Goal: Navigation & Orientation: Go to known website

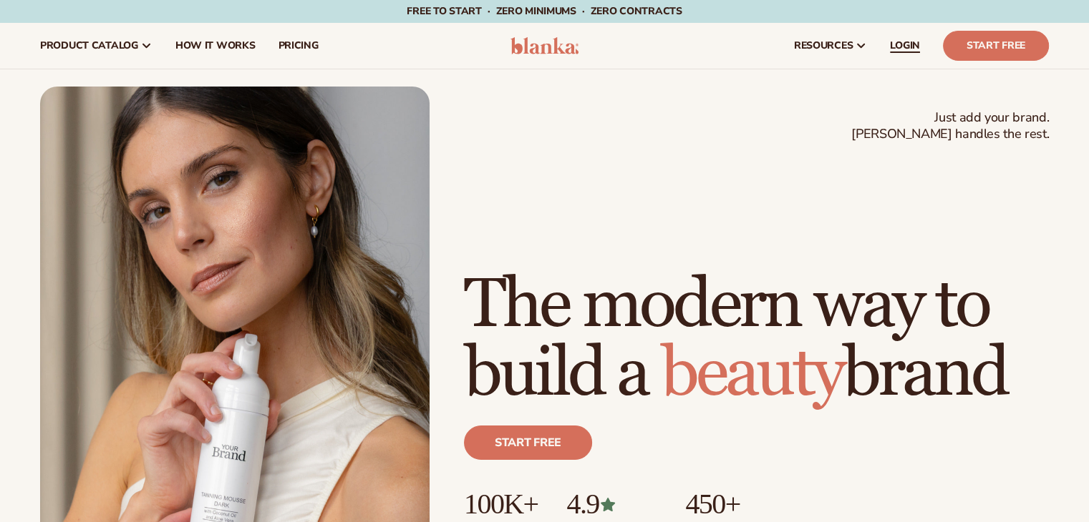
click at [891, 40] on span "LOGIN" at bounding box center [905, 45] width 30 height 11
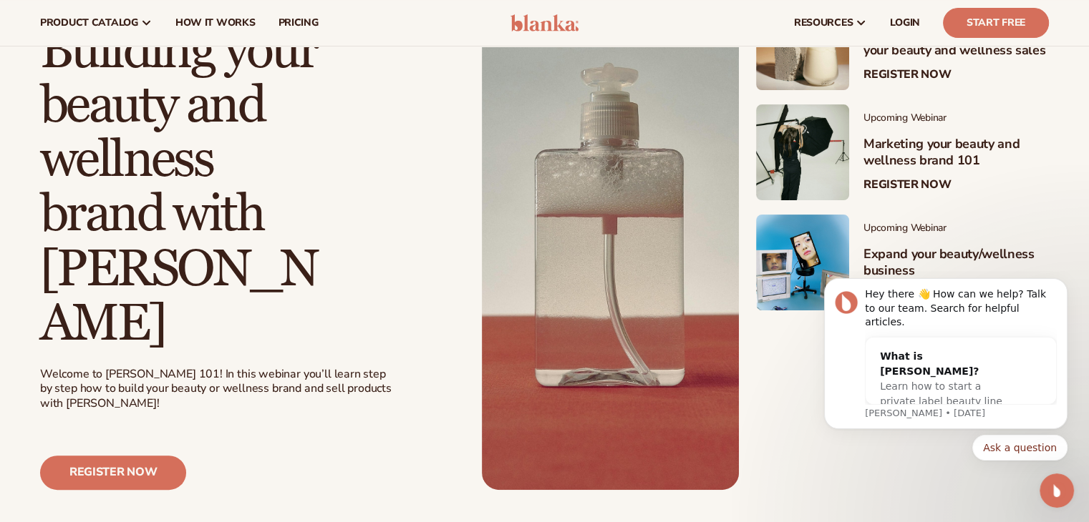
scroll to position [242, 0]
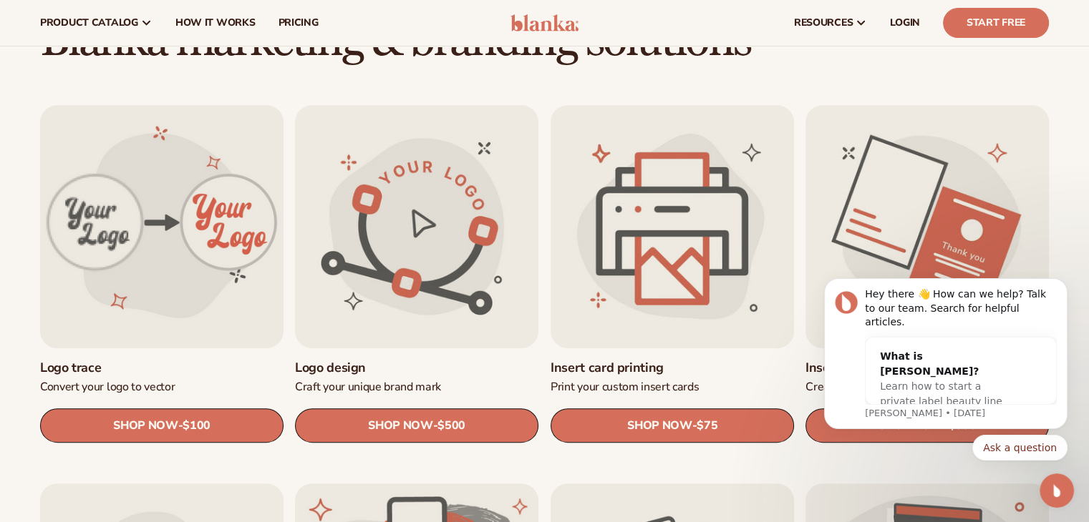
scroll to position [401, 0]
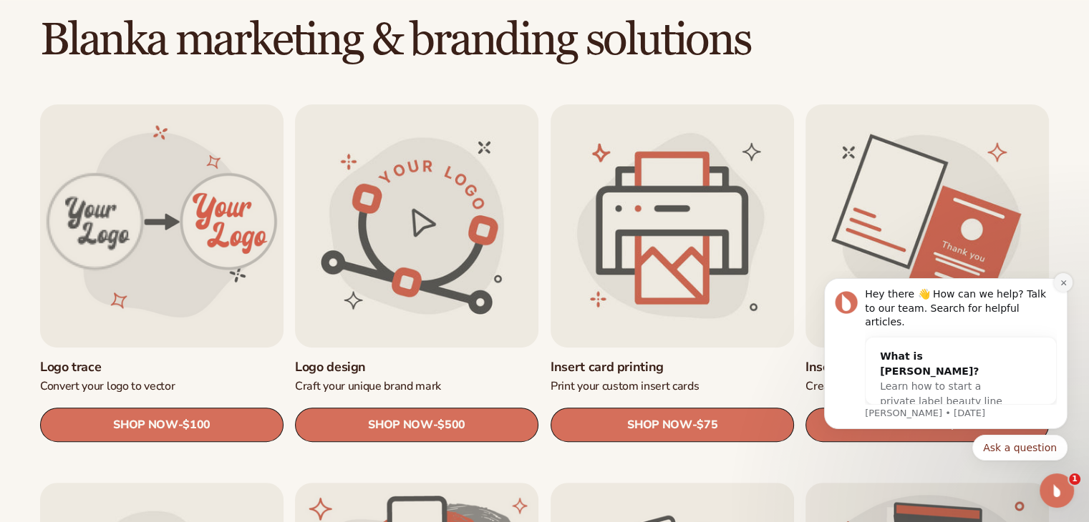
click at [1063, 287] on icon "Dismiss notification" at bounding box center [1063, 283] width 8 height 8
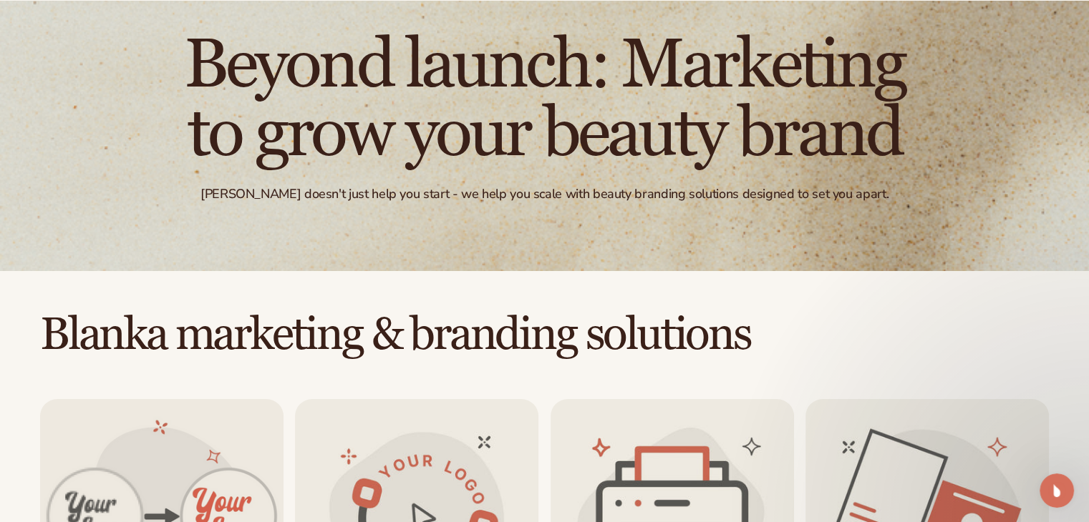
scroll to position [117, 0]
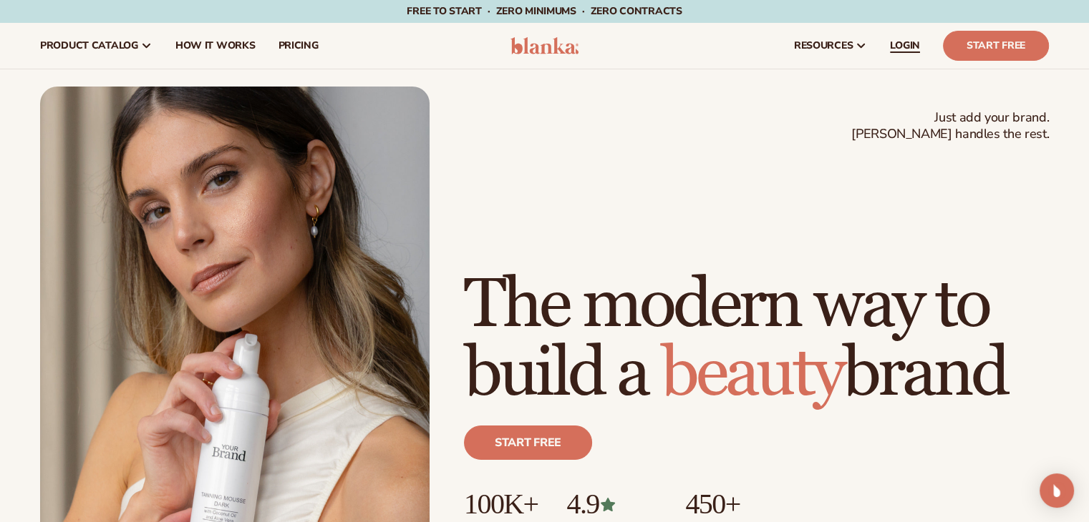
click at [913, 44] on span "LOGIN" at bounding box center [905, 45] width 30 height 11
